Goal: Task Accomplishment & Management: Manage account settings

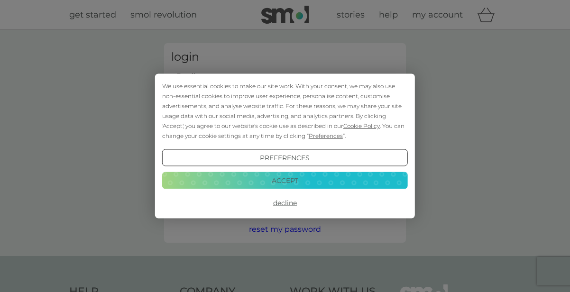
type input "[EMAIL_ADDRESS][DOMAIN_NAME]"
click at [285, 149] on button "Login" at bounding box center [285, 150] width 228 height 28
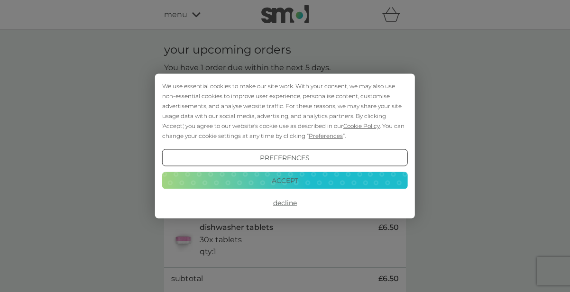
click at [283, 181] on button "Accept" at bounding box center [285, 180] width 246 height 17
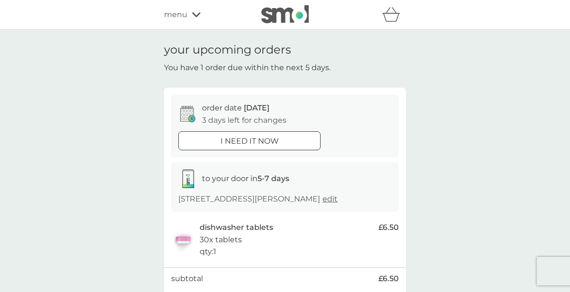
click at [183, 17] on span "menu" at bounding box center [175, 15] width 23 height 12
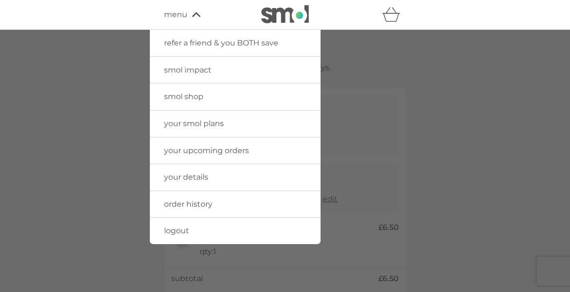
click at [192, 124] on span "your smol plans" at bounding box center [194, 123] width 60 height 9
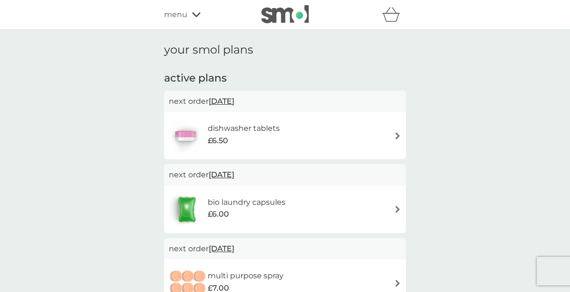
click at [400, 210] on img at bounding box center [397, 209] width 7 height 7
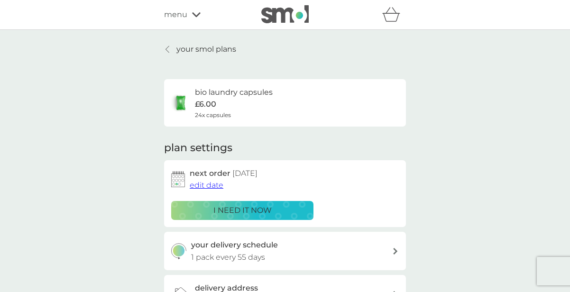
click at [212, 184] on span "edit date" at bounding box center [207, 185] width 34 height 9
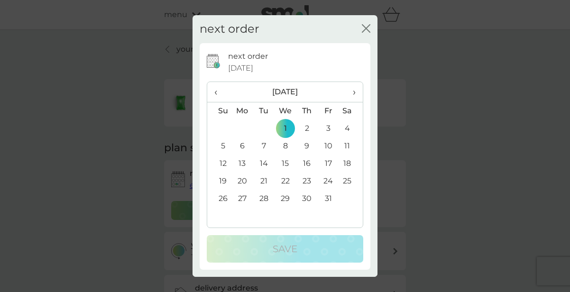
click at [217, 92] on span "‹" at bounding box center [220, 92] width 10 height 20
click at [328, 146] on td "12" at bounding box center [328, 147] width 21 height 18
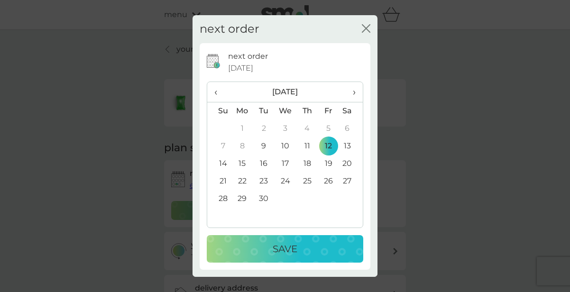
click at [289, 252] on p "Save" at bounding box center [285, 249] width 25 height 15
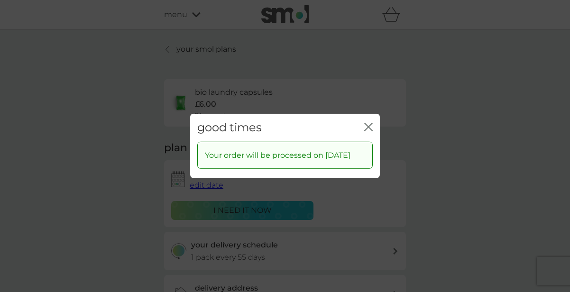
click at [369, 123] on icon "close" at bounding box center [371, 127] width 4 height 8
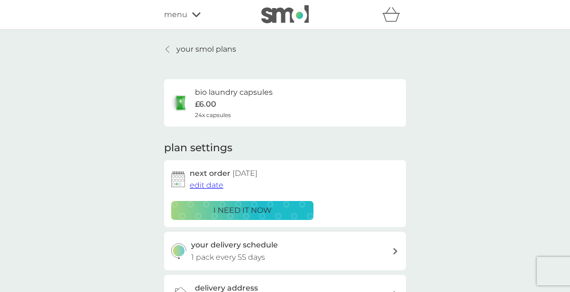
click at [184, 50] on p "your smol plans" at bounding box center [207, 49] width 60 height 12
